Goal: Transaction & Acquisition: Purchase product/service

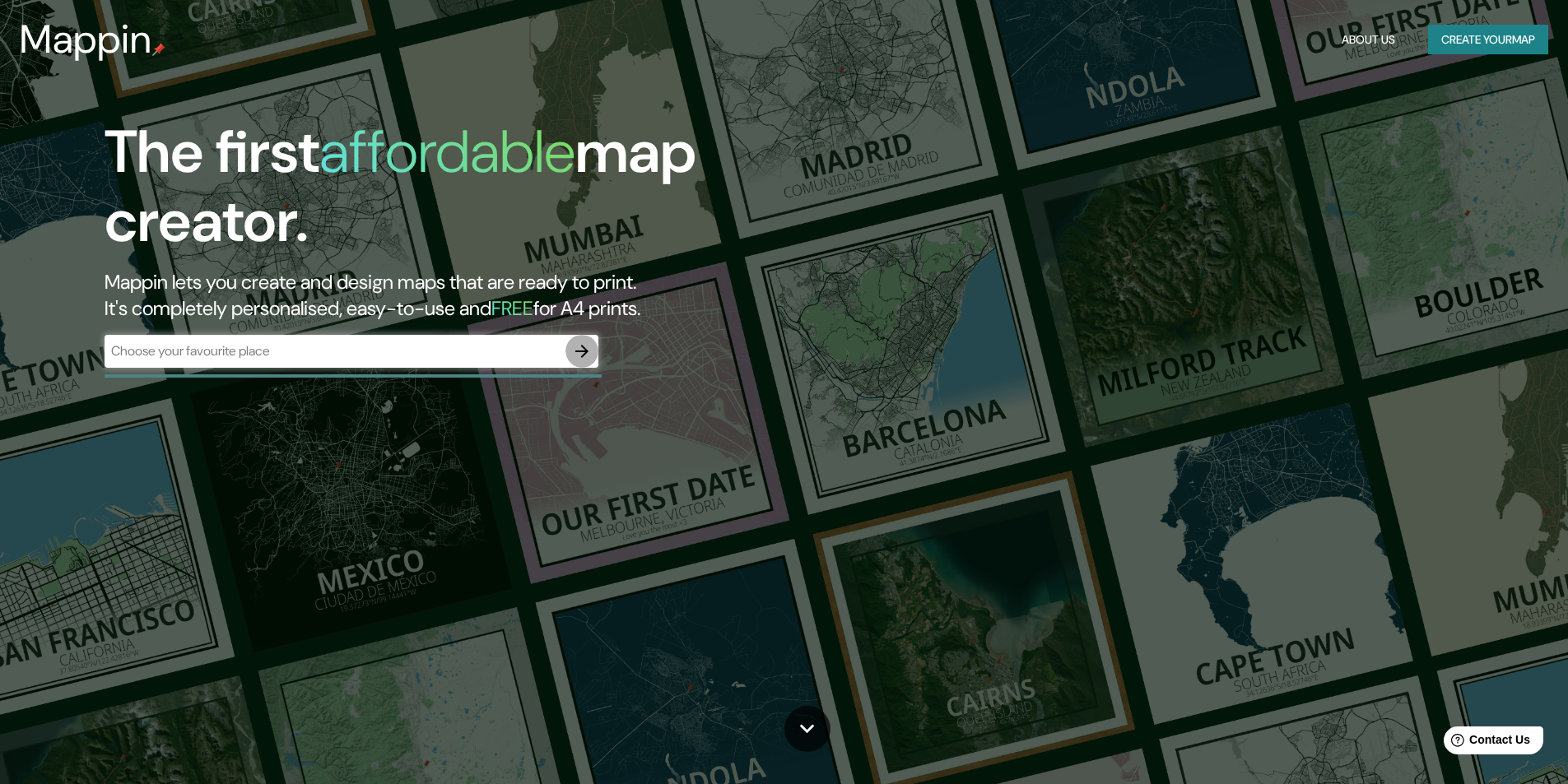
click at [589, 352] on icon "button" at bounding box center [581, 351] width 20 height 20
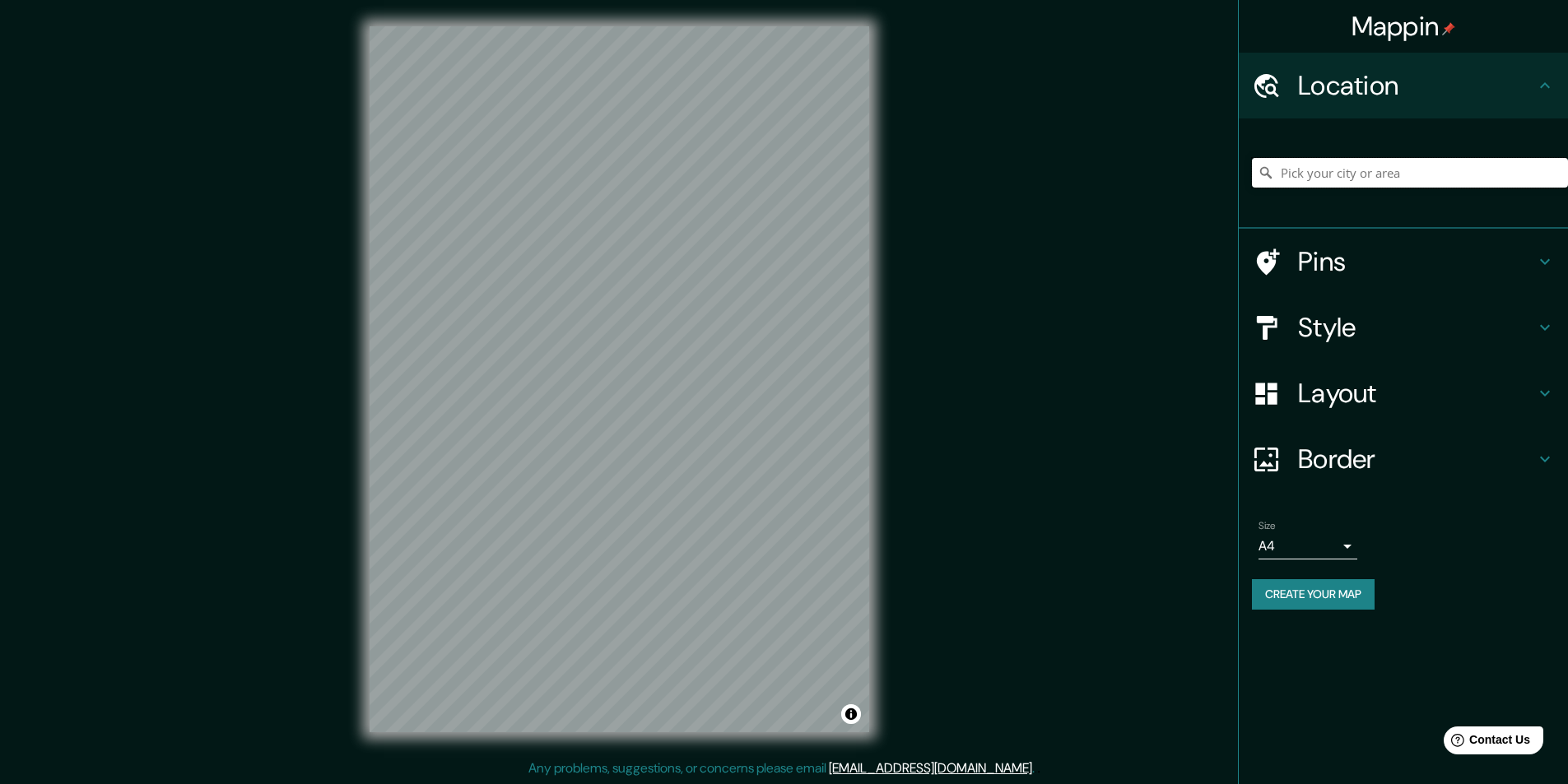
click at [1346, 183] on input "Pick your city or area" at bounding box center [1410, 172] width 316 height 29
click at [1269, 260] on icon at bounding box center [1268, 262] width 23 height 27
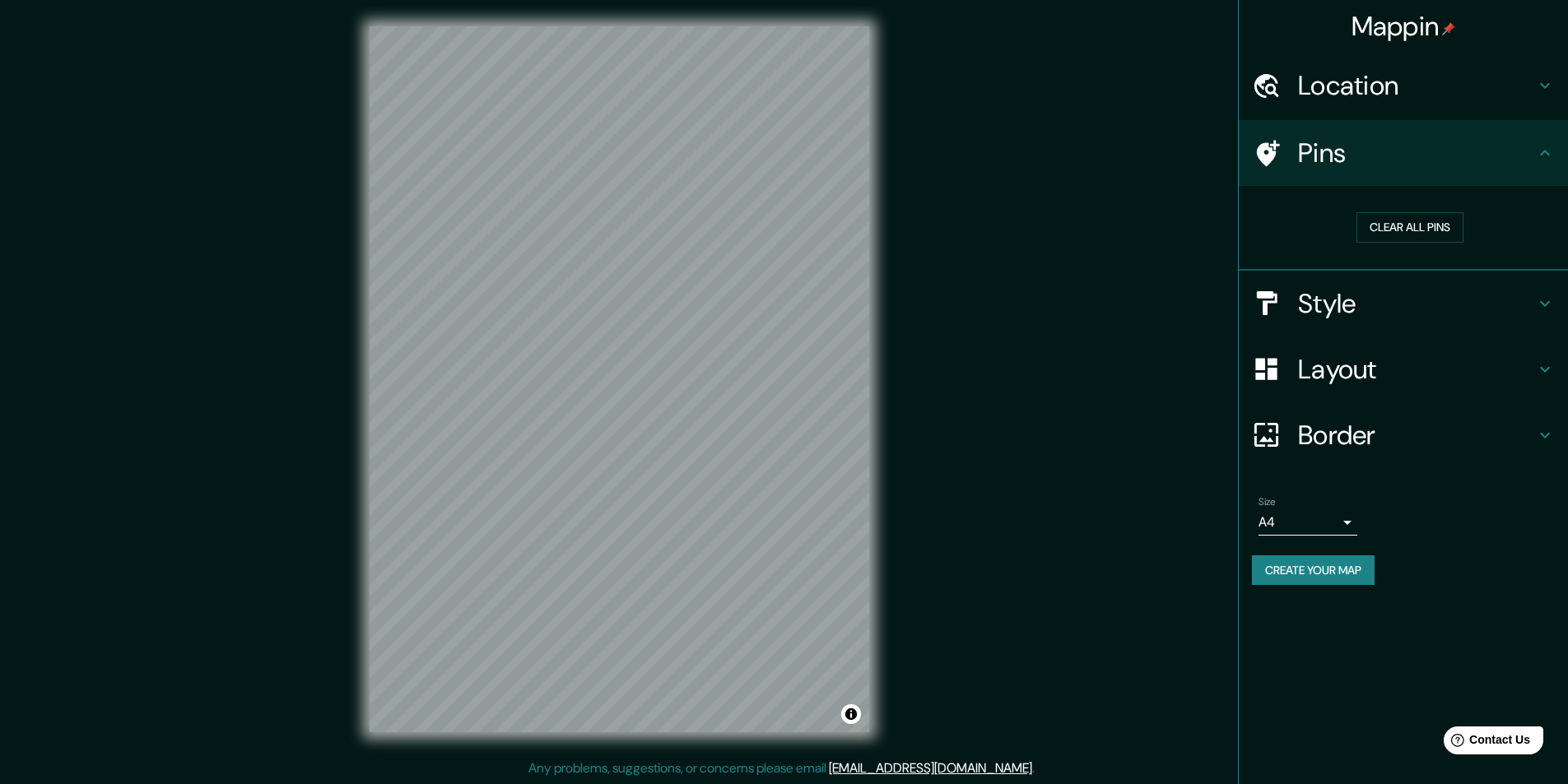
click at [1539, 158] on icon at bounding box center [1544, 152] width 20 height 20
click at [1552, 89] on icon at bounding box center [1544, 85] width 20 height 20
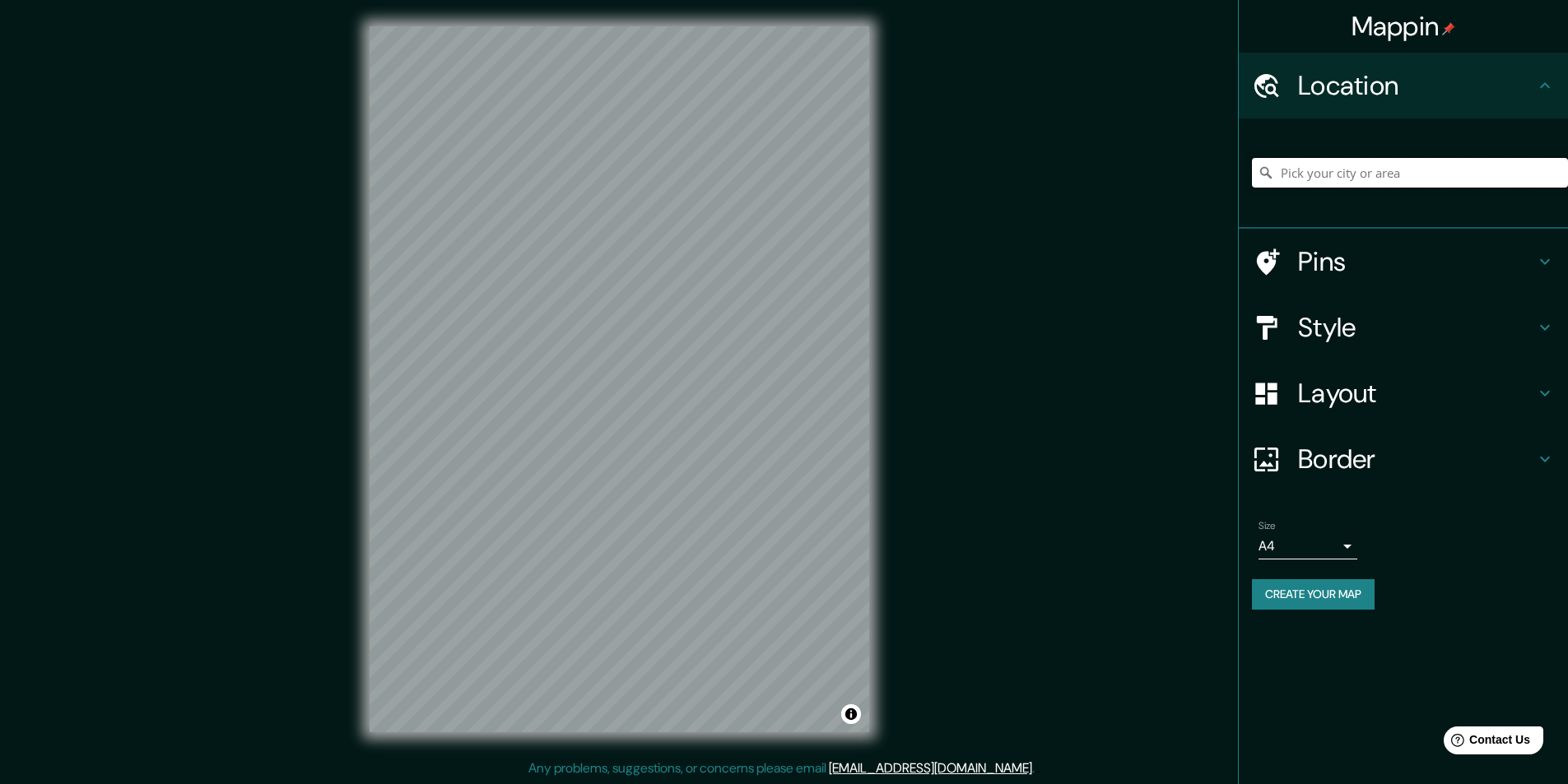
click at [1376, 169] on input "Pick your city or area" at bounding box center [1410, 172] width 316 height 29
drag, startPoint x: 1419, startPoint y: 173, endPoint x: 1230, endPoint y: 163, distance: 189.3
click at [1230, 163] on div "Mappin Location [GEOGRAPHIC_DATA], [GEOGRAPHIC_DATA], [GEOGRAPHIC_DATA], [GEOGR…" at bounding box center [784, 392] width 1568 height 785
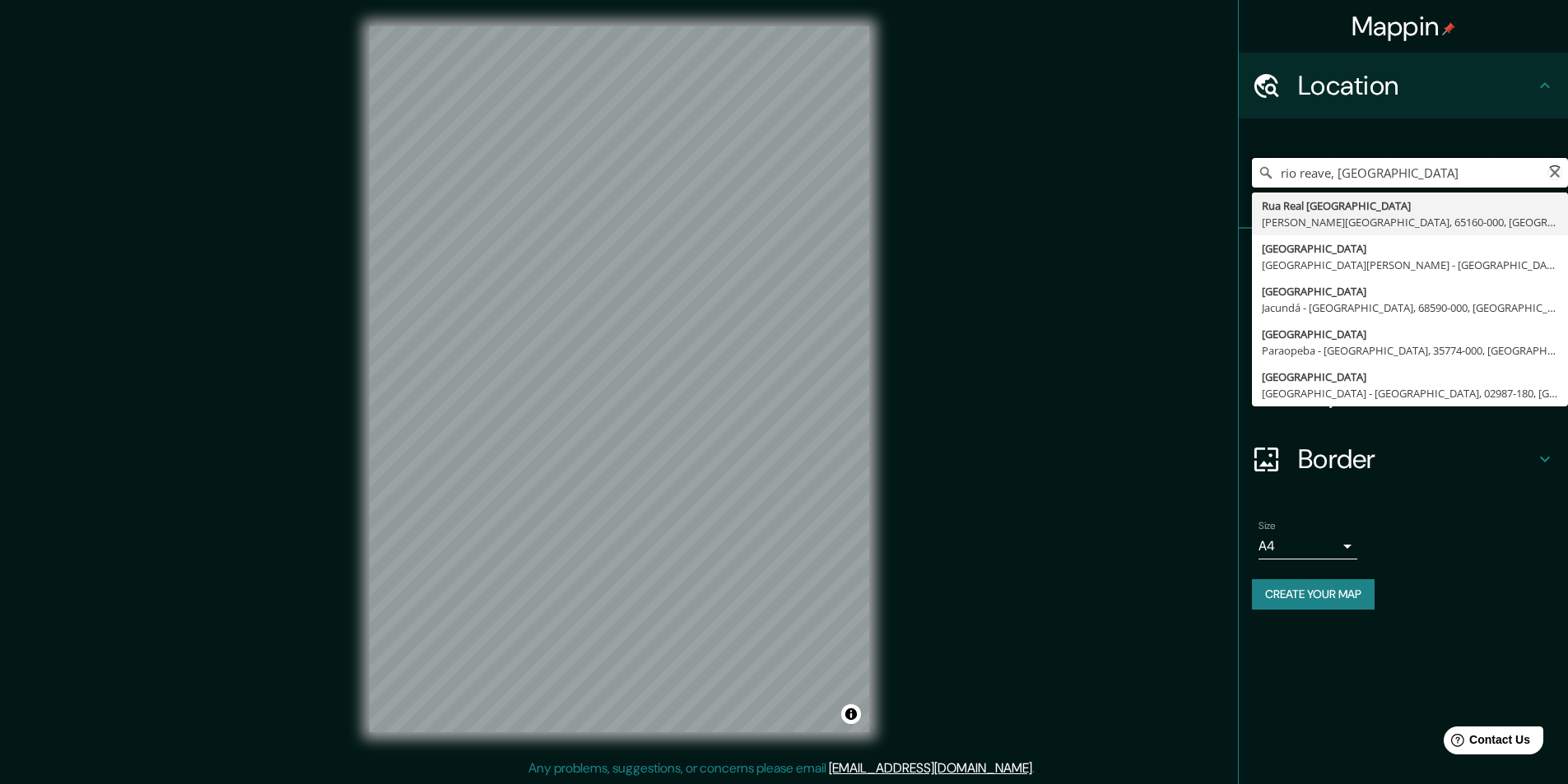
type input "rio reavea, [GEOGRAPHIC_DATA]"
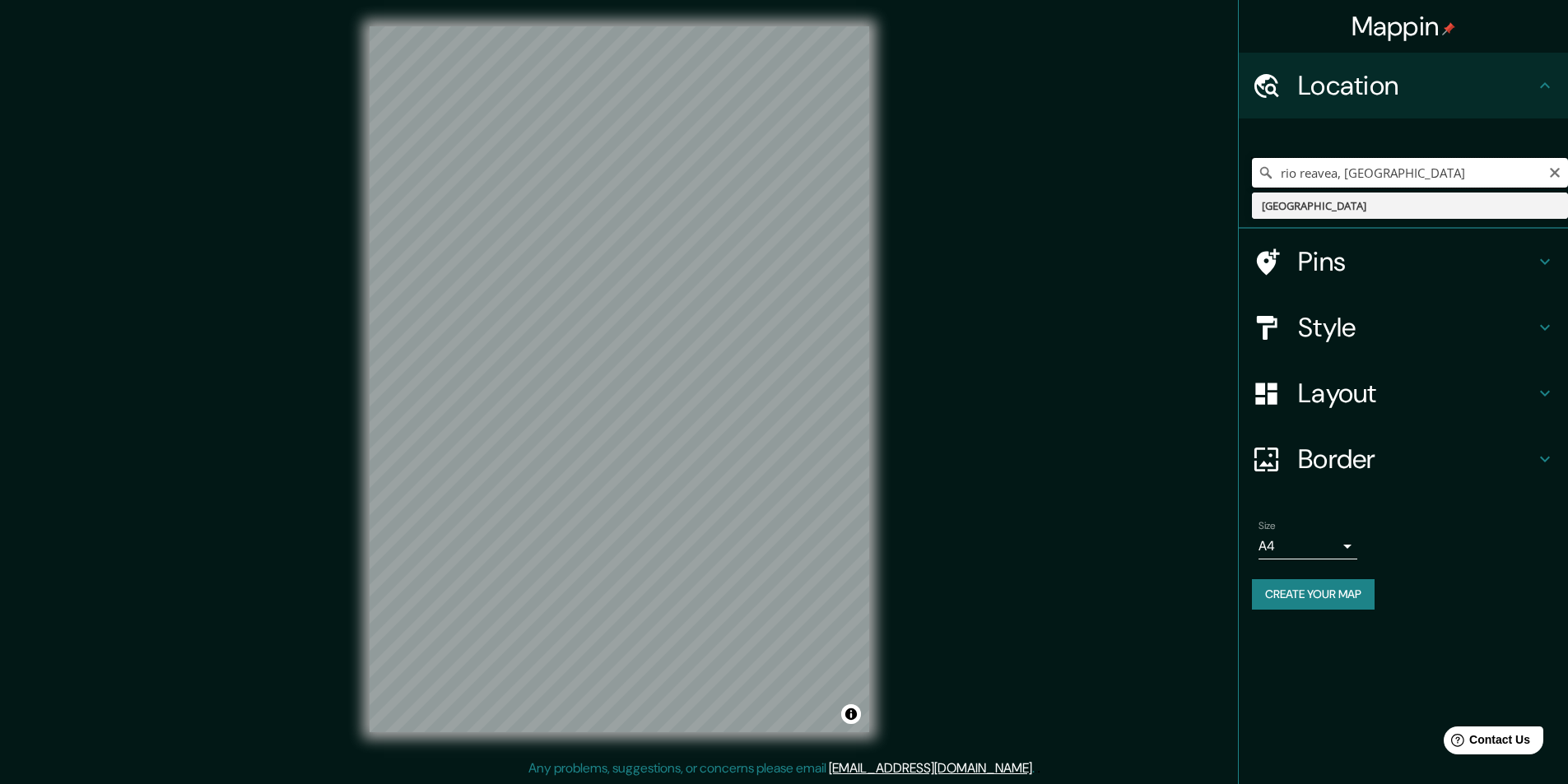
drag, startPoint x: 1303, startPoint y: 162, endPoint x: 1228, endPoint y: 153, distance: 75.5
click at [1234, 154] on div "Mappin Location [GEOGRAPHIC_DATA], [GEOGRAPHIC_DATA] [GEOGRAPHIC_DATA] Pins Sty…" at bounding box center [784, 392] width 1568 height 785
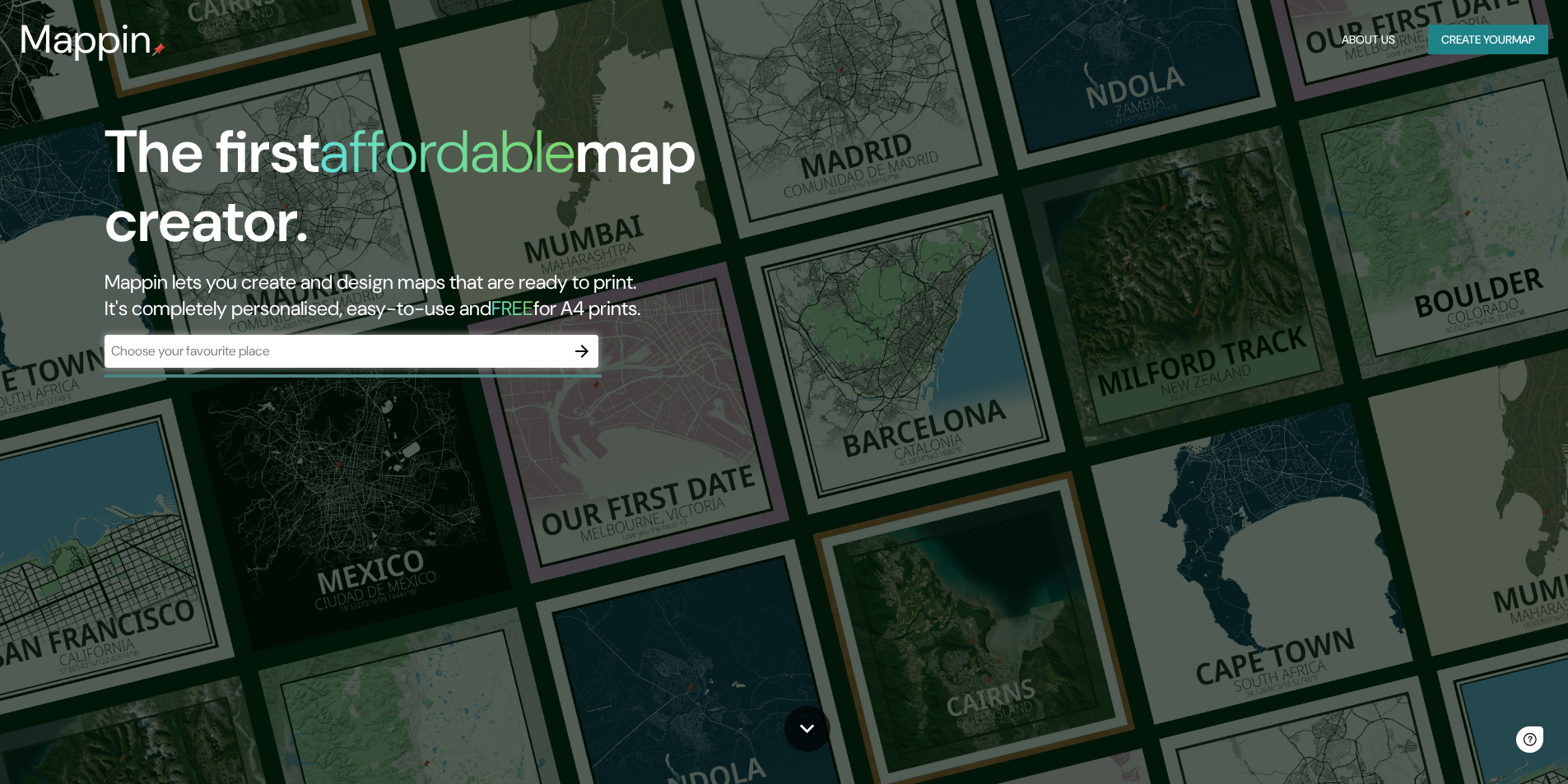
click at [307, 365] on div "​" at bounding box center [351, 351] width 494 height 33
click at [585, 349] on icon "button" at bounding box center [582, 351] width 13 height 13
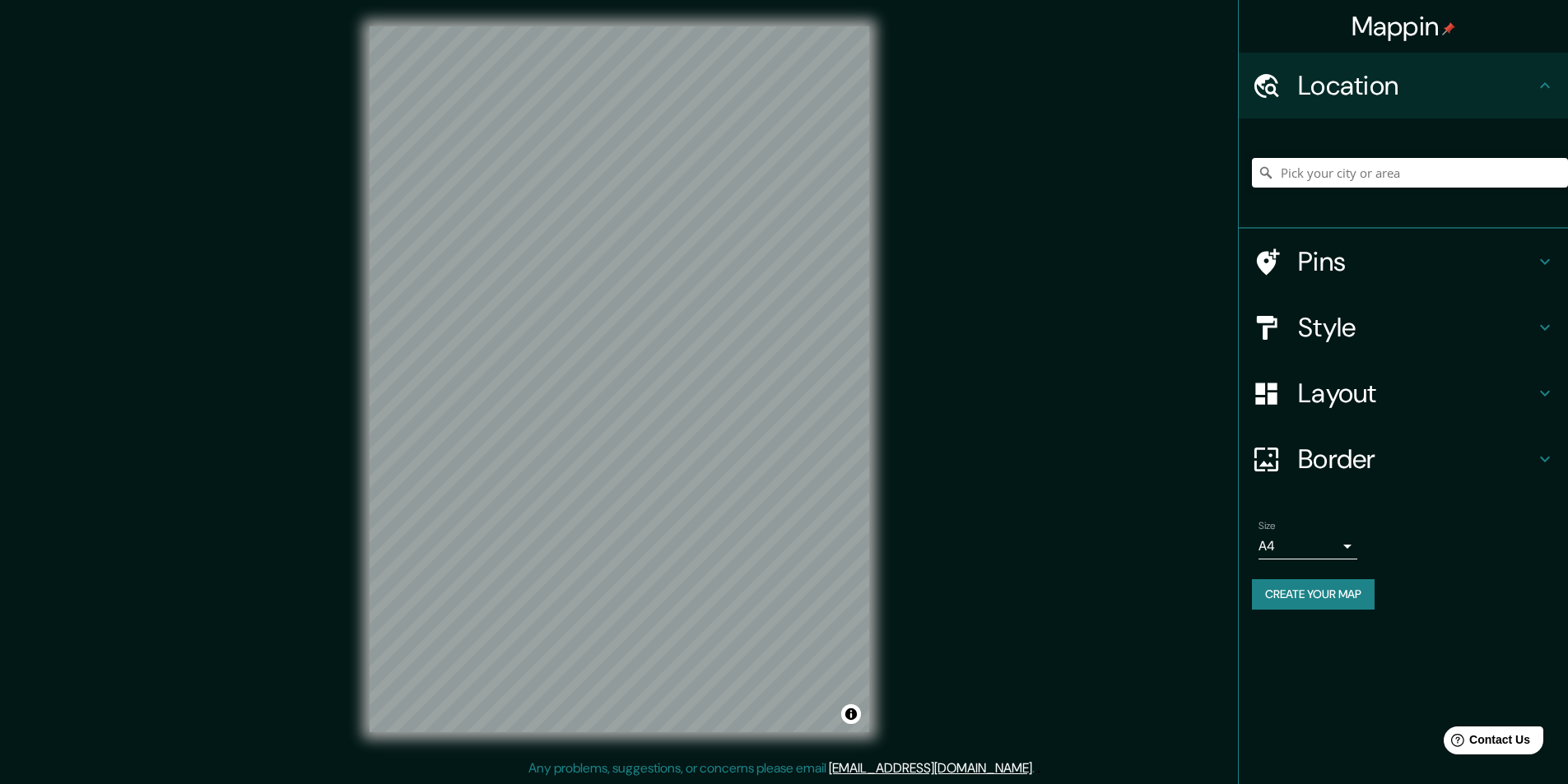
click at [1383, 73] on h4 "Location" at bounding box center [1417, 85] width 237 height 33
click at [1435, 172] on input "Pick your city or area" at bounding box center [1410, 172] width 316 height 29
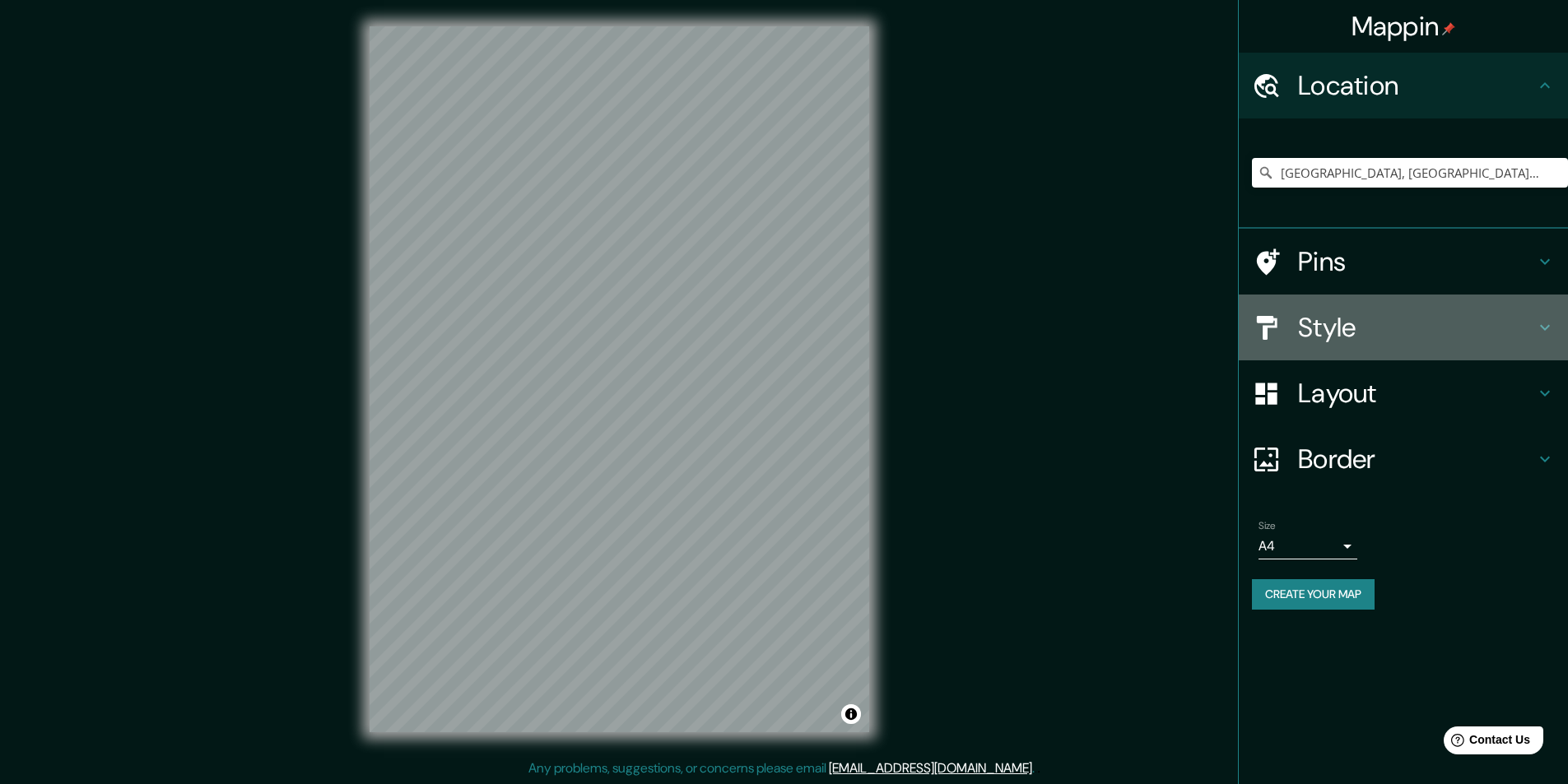
click at [1545, 327] on icon at bounding box center [1544, 328] width 20 height 20
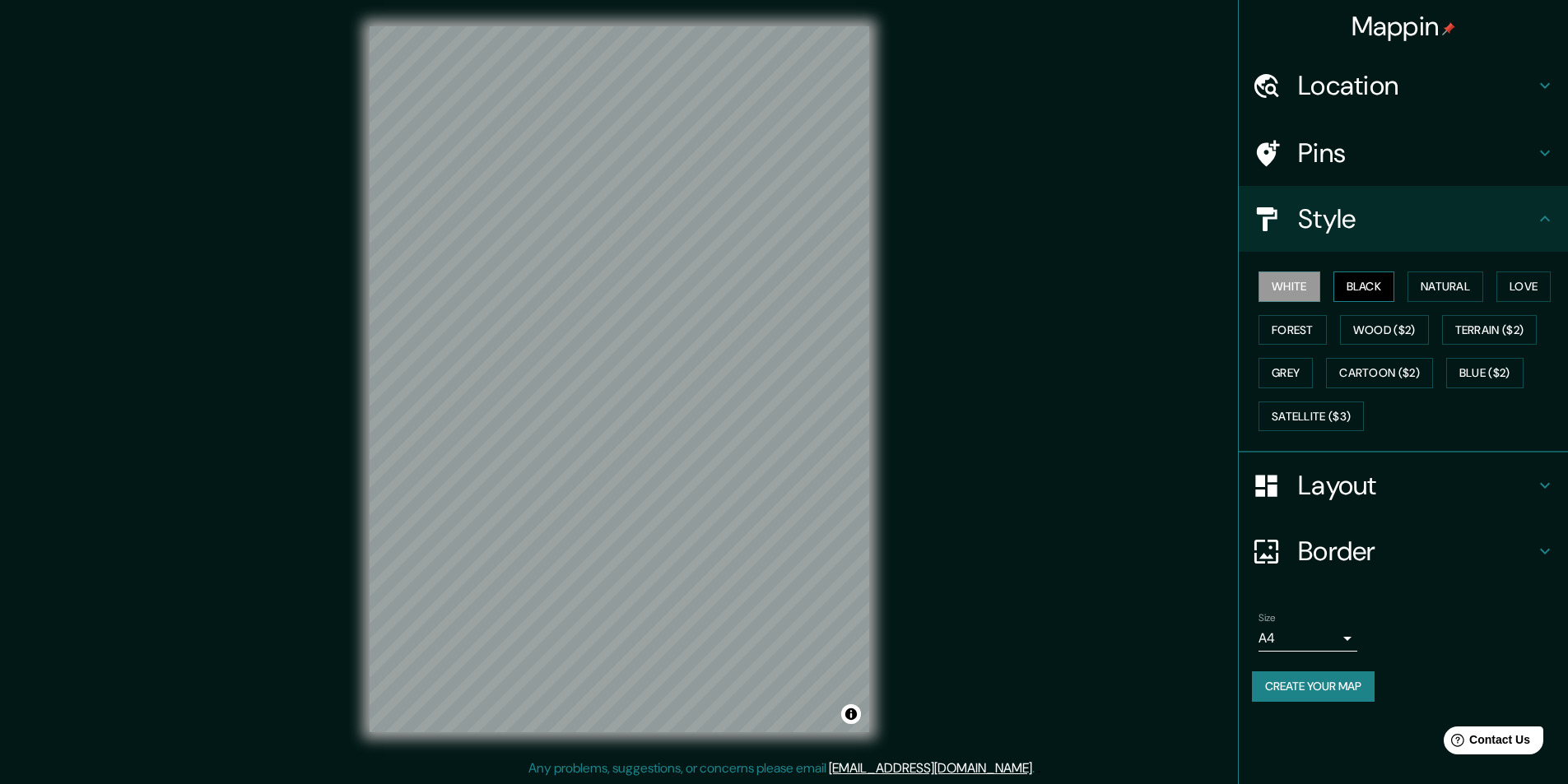
click at [1378, 294] on button "Black" at bounding box center [1363, 287] width 62 height 30
click at [1468, 297] on button "Natural" at bounding box center [1445, 287] width 76 height 30
click at [1303, 168] on h4 "Pins" at bounding box center [1417, 152] width 237 height 33
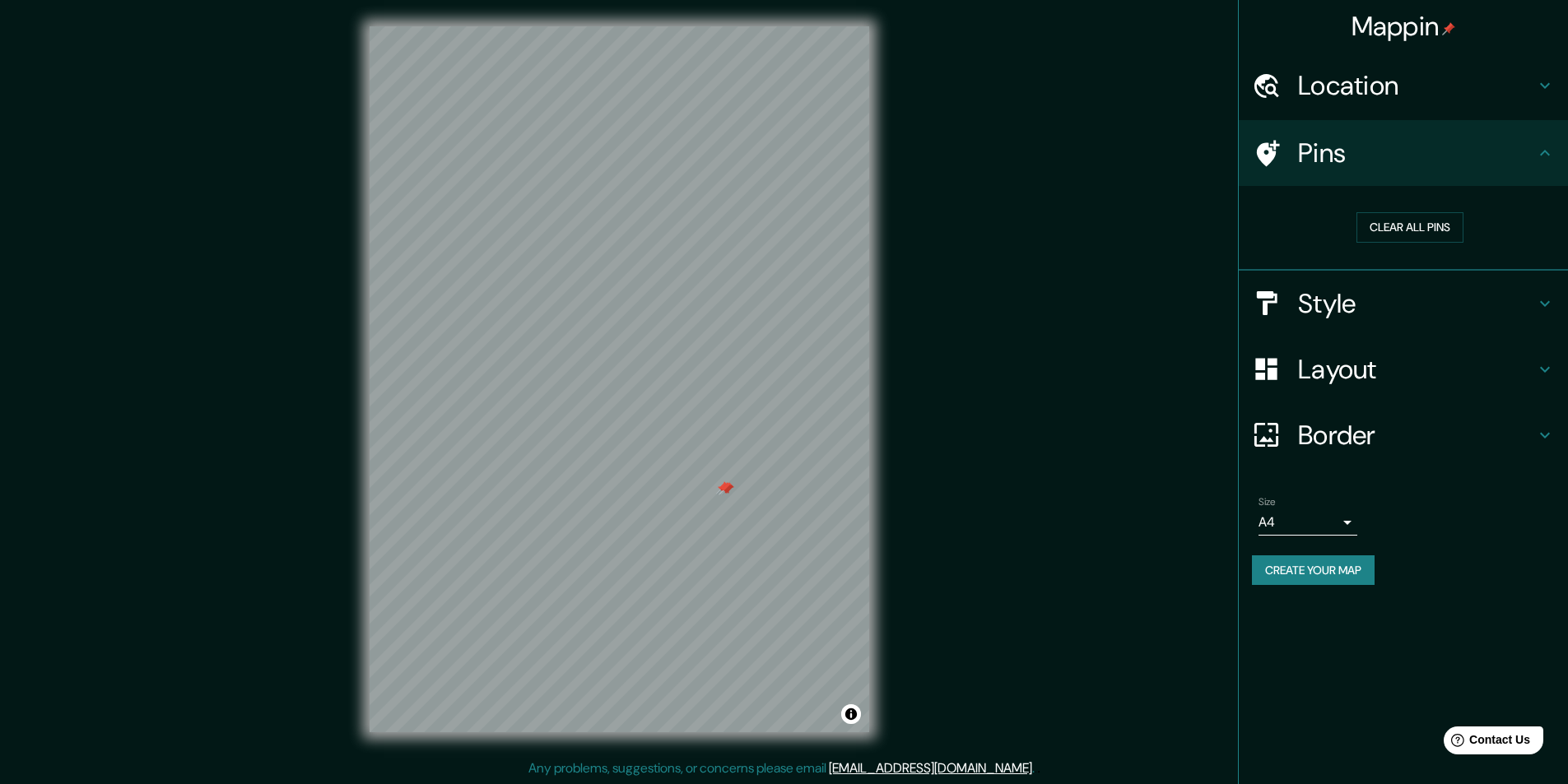
scroll to position [1, 0]
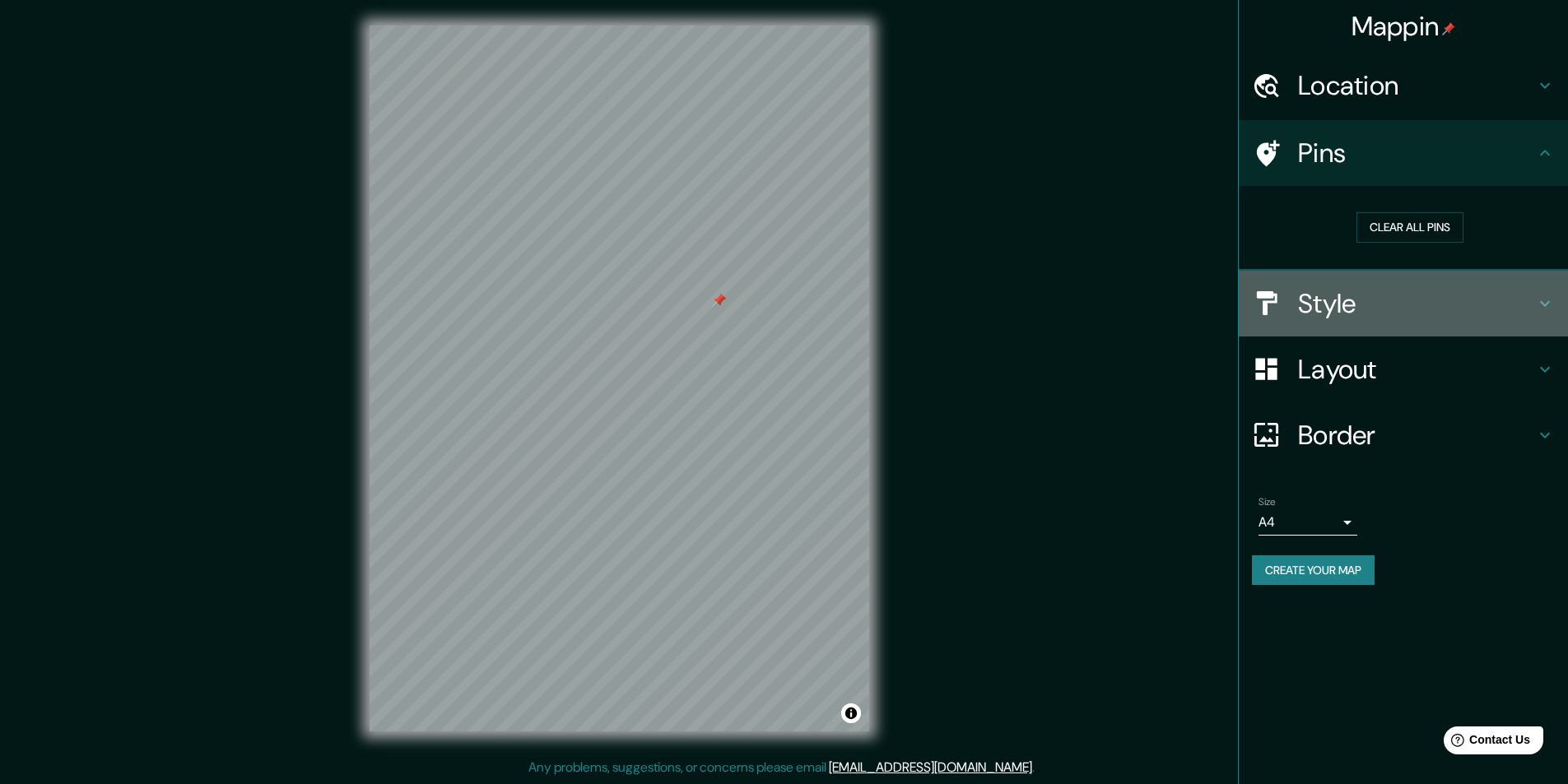
click at [1533, 307] on h4 "Style" at bounding box center [1417, 303] width 237 height 33
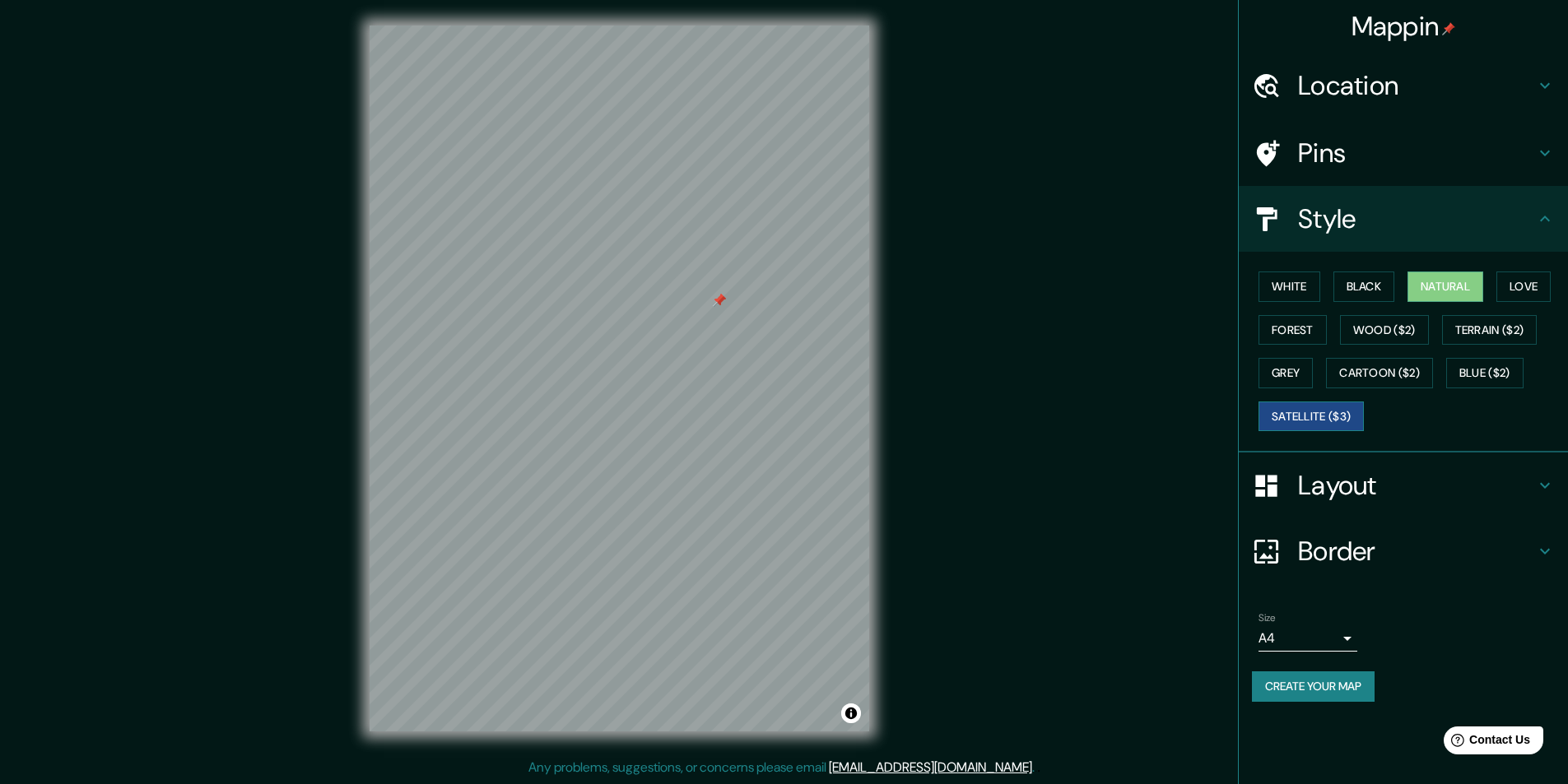
click at [1323, 409] on button "Satellite ($3)" at bounding box center [1310, 417] width 105 height 30
click at [1476, 70] on h4 "Location" at bounding box center [1417, 85] width 237 height 33
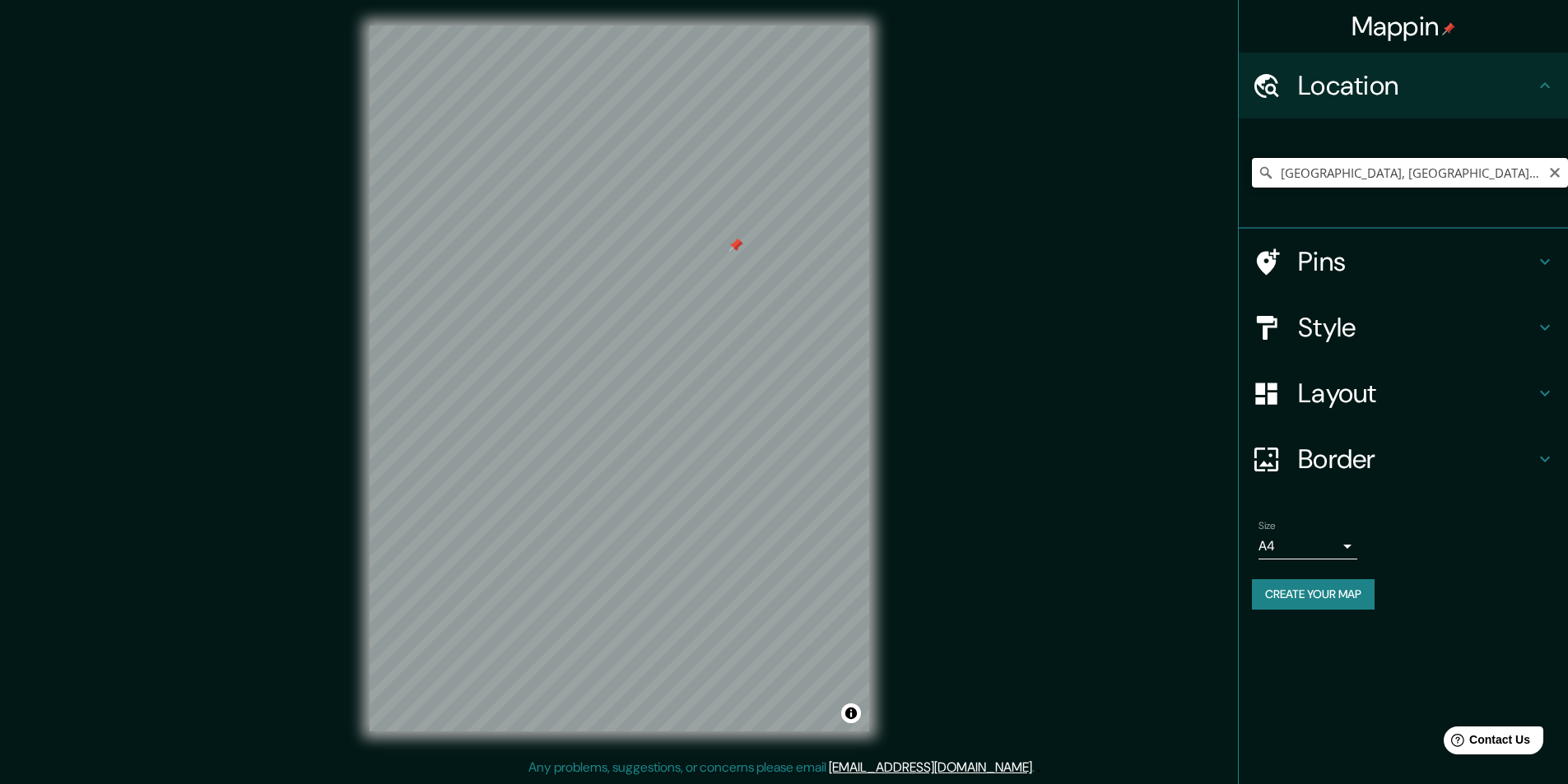
drag, startPoint x: 1304, startPoint y: 172, endPoint x: 1218, endPoint y: 169, distance: 86.1
click at [1218, 169] on div "Mappin Location Rua Parque Do Araguaia, Arujá - São Paulo, 07429-230, Brasil Pi…" at bounding box center [784, 391] width 1568 height 785
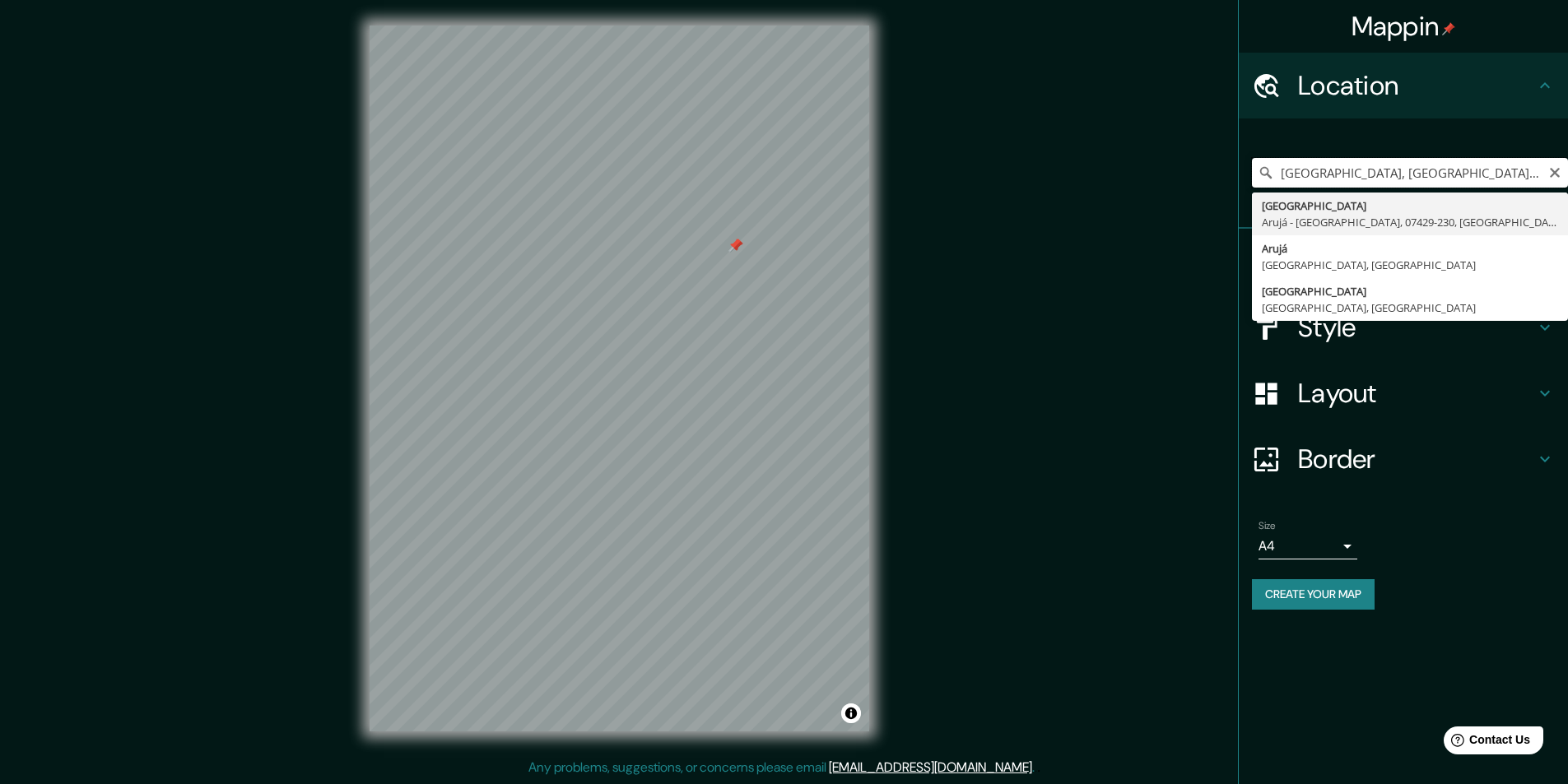
scroll to position [0, 69]
drag, startPoint x: 1403, startPoint y: 172, endPoint x: 1550, endPoint y: 182, distance: 147.3
click at [1550, 182] on input "Parque Do Araguaia, Arujá - São Paulo, 07429-230, Brasil" at bounding box center [1410, 172] width 316 height 29
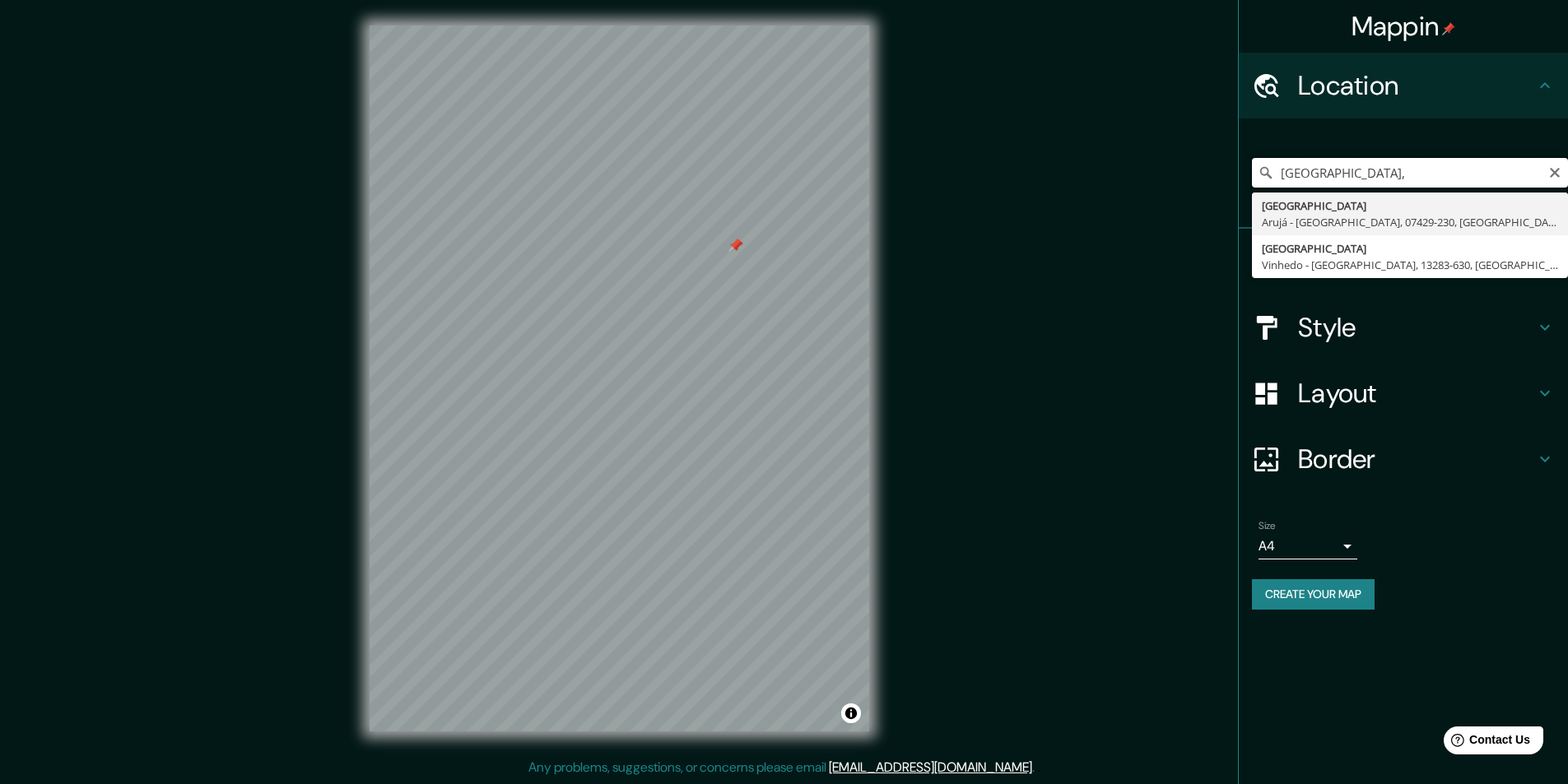
type input "Rua Parque Do Araguaia, Arujá - São Paulo, 07429-230, Brasil"
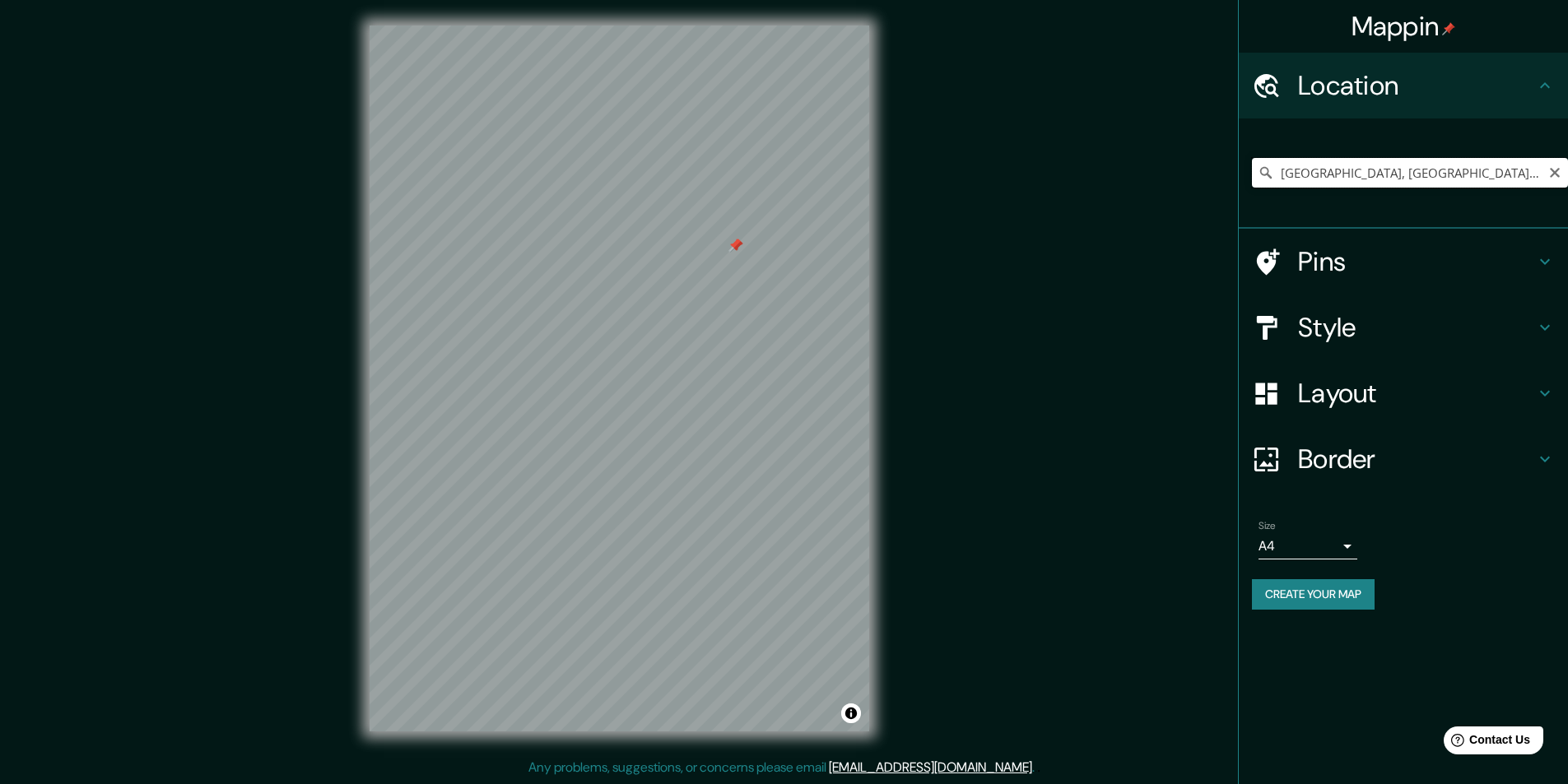
click at [1541, 172] on input "Rua Parque Do Araguaia, Arujá - São Paulo, 07429-230, Brasil" at bounding box center [1410, 172] width 316 height 29
click at [1558, 174] on icon "Clear" at bounding box center [1555, 172] width 9 height 9
click at [1313, 169] on input "Pick your city or area" at bounding box center [1410, 172] width 316 height 29
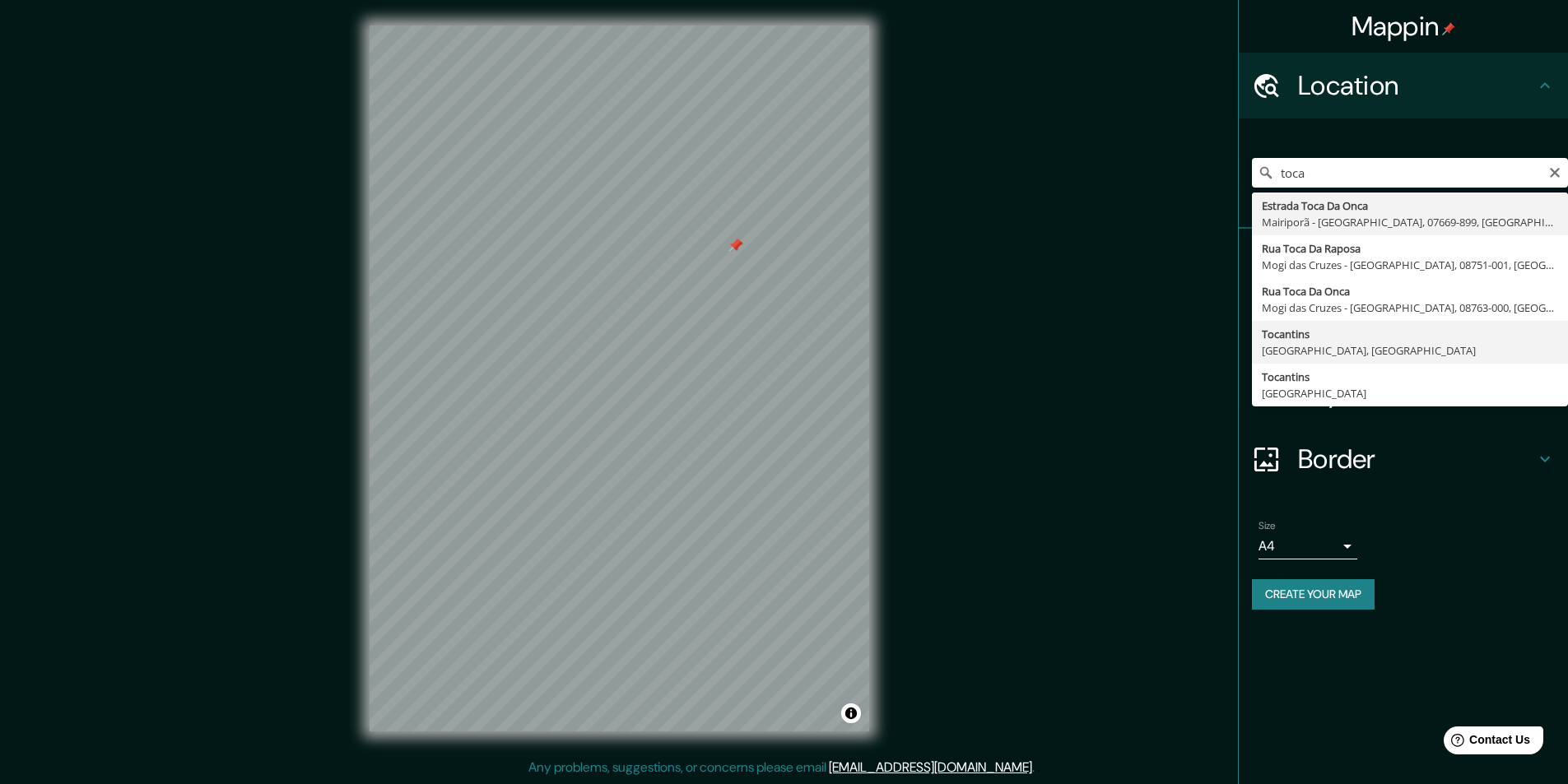
type input "Tocantins, Minas Gerais, Brasil"
